Goal: Task Accomplishment & Management: Use online tool/utility

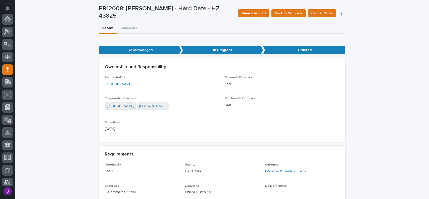
scroll to position [50, 0]
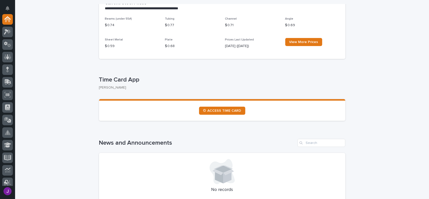
scroll to position [173, 0]
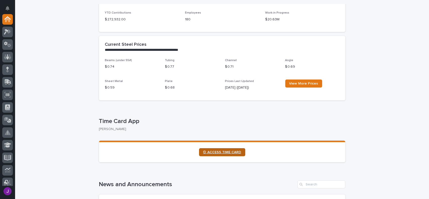
click at [214, 152] on span "⏲ ACCESS TIME CARD" at bounding box center [222, 152] width 38 height 4
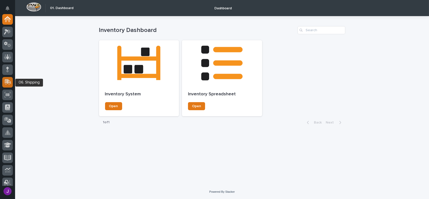
click at [8, 83] on icon at bounding box center [7, 82] width 7 height 6
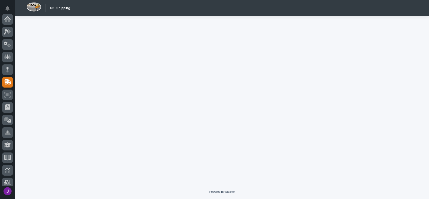
scroll to position [63, 0]
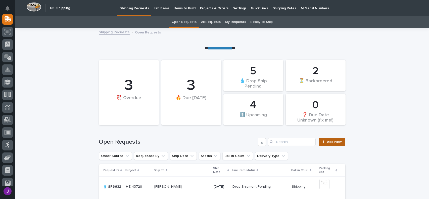
click at [336, 142] on span "Add New" at bounding box center [334, 142] width 15 height 4
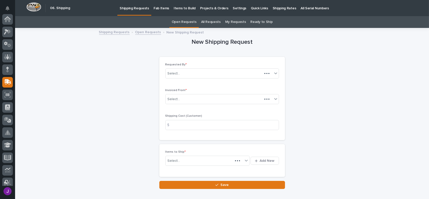
scroll to position [63, 0]
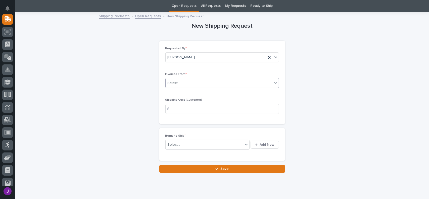
click at [194, 82] on div "Select..." at bounding box center [219, 83] width 107 height 8
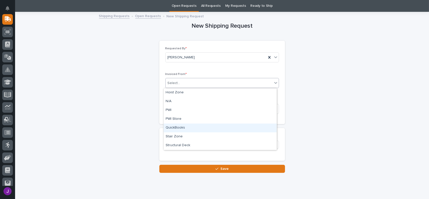
click at [171, 130] on div "QuickBooks" at bounding box center [220, 127] width 113 height 9
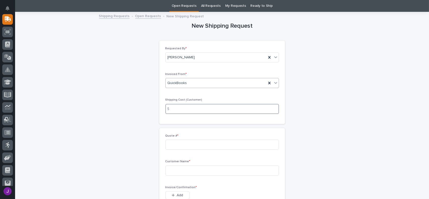
click at [174, 112] on input at bounding box center [222, 109] width 114 height 10
type input "17.00"
click at [173, 140] on input at bounding box center [222, 144] width 114 height 10
type input "136787"
click at [178, 175] on input at bounding box center [222, 170] width 114 height 10
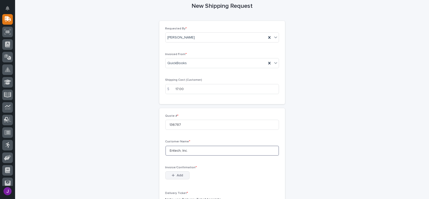
scroll to position [41, 0]
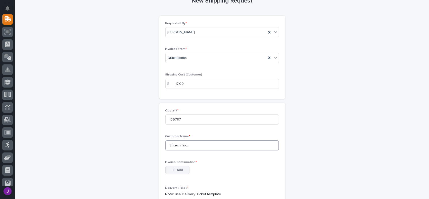
type input "Entech, Inc."
click at [183, 172] on button "Add" at bounding box center [177, 170] width 24 height 8
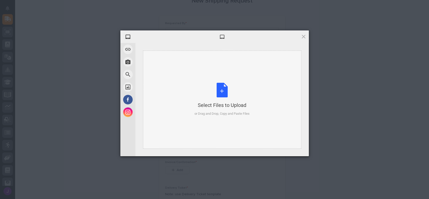
click at [218, 91] on div "Select Files to Upload or Drag and Drop, Copy and Paste Files" at bounding box center [221, 99] width 55 height 33
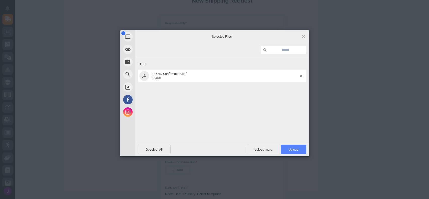
click at [297, 151] on span "Upload 1" at bounding box center [293, 149] width 25 height 10
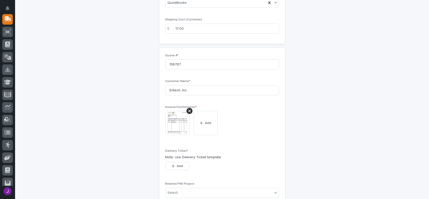
scroll to position [101, 0]
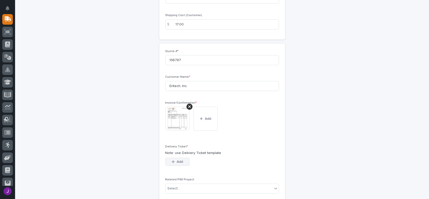
click at [182, 161] on button "Add" at bounding box center [177, 162] width 24 height 8
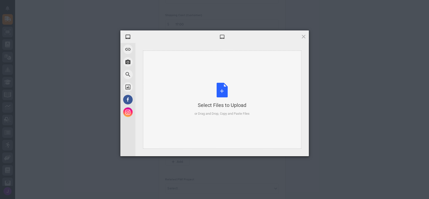
click at [226, 89] on div "Select Files to Upload or Drag and Drop, Copy and Paste Files" at bounding box center [221, 99] width 55 height 33
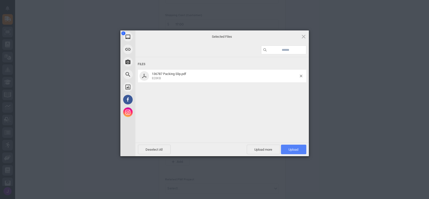
click at [292, 147] on span "Upload 1" at bounding box center [293, 149] width 25 height 10
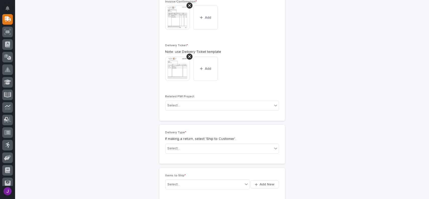
scroll to position [210, 0]
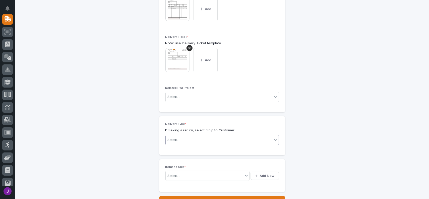
click at [190, 138] on div "Select..." at bounding box center [219, 140] width 107 height 8
click at [184, 148] on div "Ship to Customer" at bounding box center [220, 149] width 113 height 9
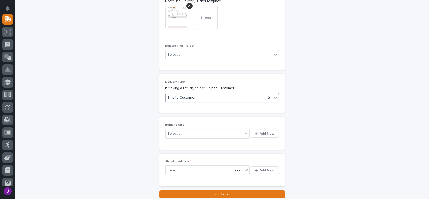
scroll to position [253, 0]
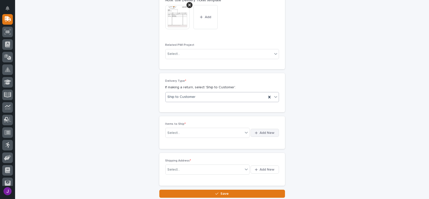
click at [260, 130] on span "Add New" at bounding box center [267, 132] width 15 height 5
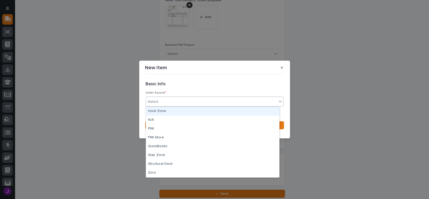
click at [164, 100] on div "Select..." at bounding box center [211, 101] width 131 height 8
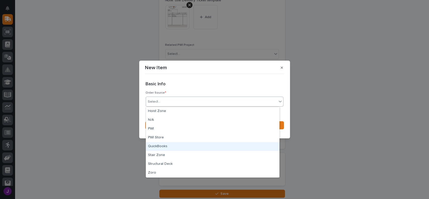
click at [163, 146] on div "QuickBooks" at bounding box center [212, 146] width 133 height 9
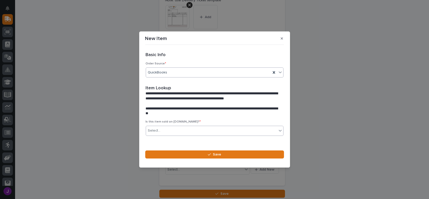
click at [172, 129] on div "Select..." at bounding box center [211, 130] width 131 height 8
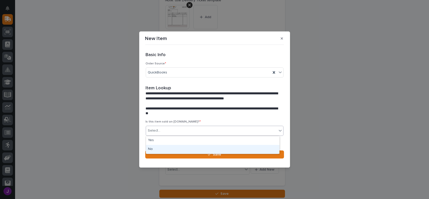
click at [163, 147] on div "No" at bounding box center [212, 149] width 133 height 9
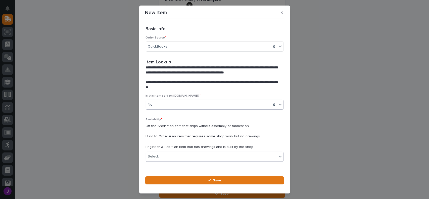
click at [183, 156] on div "Select..." at bounding box center [211, 156] width 131 height 8
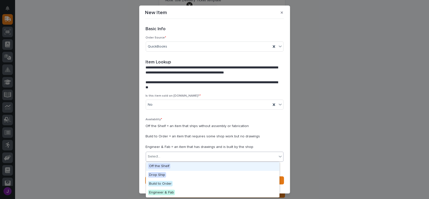
click at [172, 167] on div "Off the Shelf" at bounding box center [212, 166] width 133 height 9
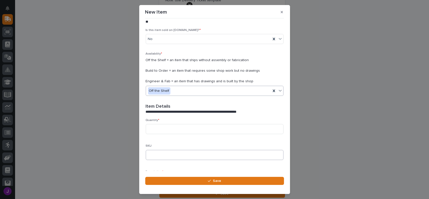
scroll to position [75, 0]
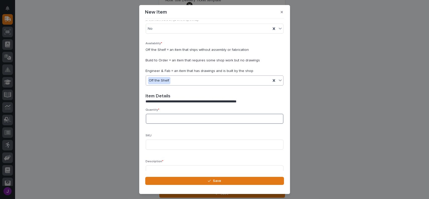
click at [161, 119] on input at bounding box center [215, 119] width 138 height 10
type input "1"
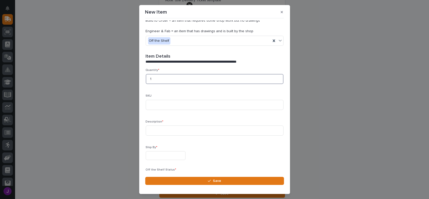
scroll to position [101, 0]
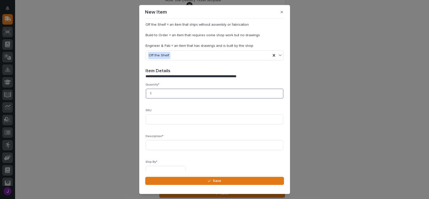
click at [156, 95] on input "1" at bounding box center [215, 93] width 138 height 10
type input "48"
click at [152, 148] on input at bounding box center [215, 145] width 138 height 10
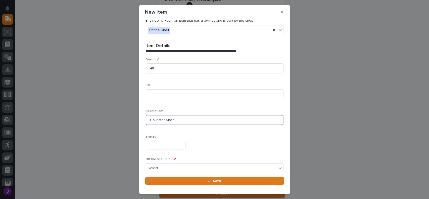
type input "Collector Shoe"
click at [154, 144] on input "text" at bounding box center [166, 144] width 40 height 9
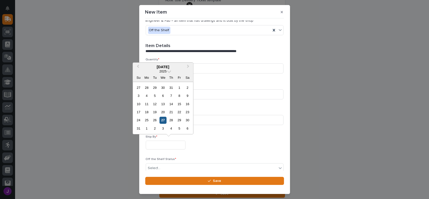
click at [164, 120] on div "27" at bounding box center [163, 120] width 7 height 7
type input "**********"
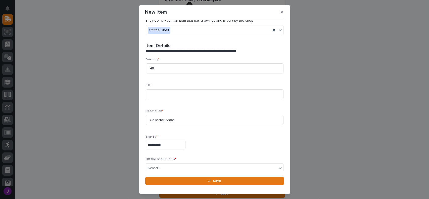
scroll to position [150, 0]
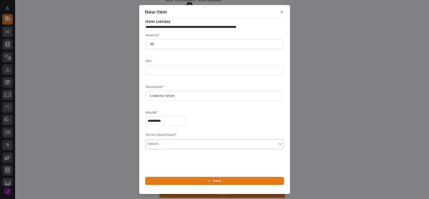
click at [159, 142] on div "Select..." at bounding box center [154, 143] width 13 height 5
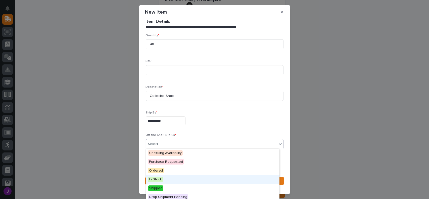
click at [157, 179] on span "In Stock" at bounding box center [155, 179] width 15 height 6
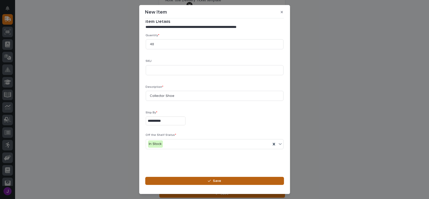
click at [192, 183] on button "Save" at bounding box center [214, 181] width 139 height 8
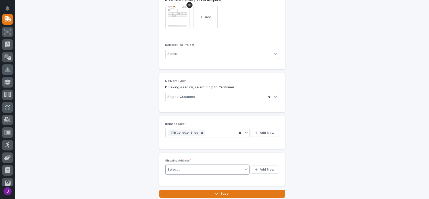
click at [203, 168] on div "Select..." at bounding box center [205, 169] width 78 height 8
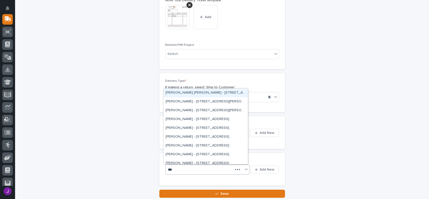
type input "****"
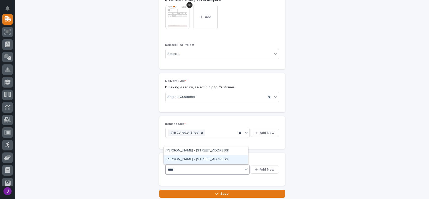
click at [194, 161] on div "[PERSON_NAME] - [STREET_ADDRESS]" at bounding box center [206, 159] width 84 height 9
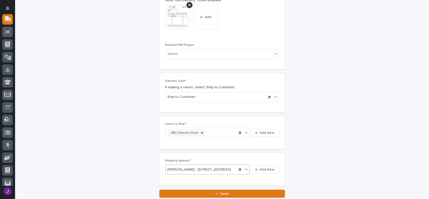
scroll to position [258, 0]
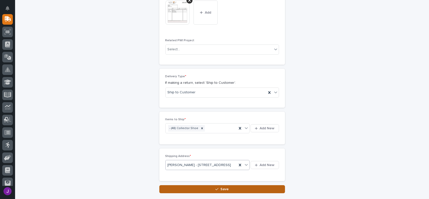
click at [243, 193] on button "Save" at bounding box center [222, 189] width 126 height 8
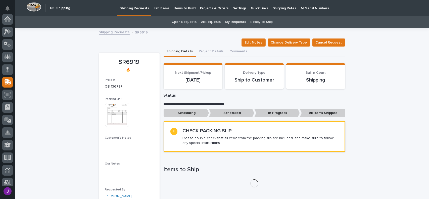
scroll to position [63, 0]
